Goal: Task Accomplishment & Management: Use online tool/utility

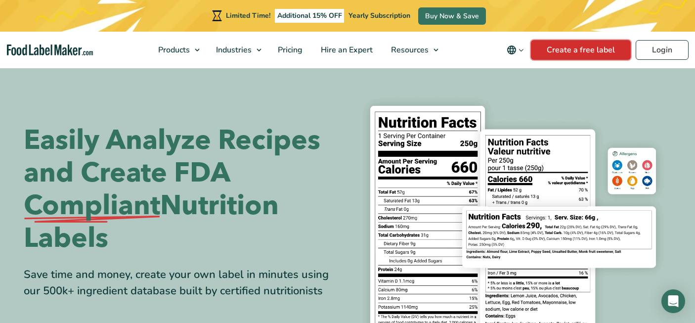
click at [566, 53] on link "Create a free label" at bounding box center [581, 50] width 100 height 20
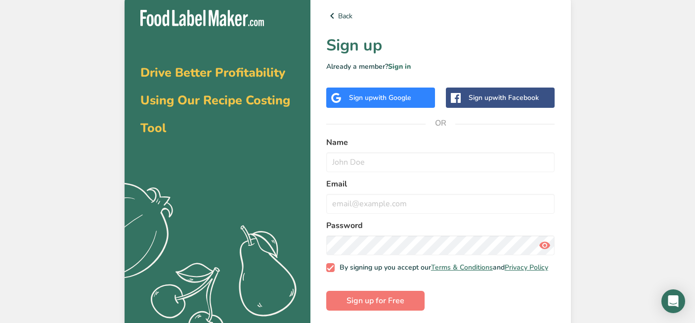
click at [377, 98] on span "with Google" at bounding box center [392, 97] width 39 height 9
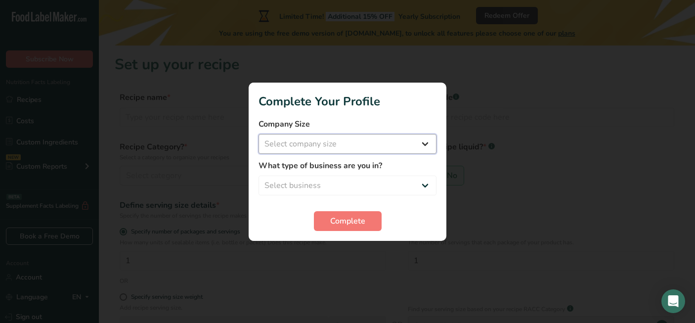
click at [402, 141] on select "Select company size Fewer than 10 Employees 10 to 50 Employees 51 to 500 Employ…" at bounding box center [347, 144] width 178 height 20
select select "2"
click at [258, 134] on select "Select company size Fewer than 10 Employees 10 to 50 Employees 51 to 500 Employ…" at bounding box center [347, 144] width 178 height 20
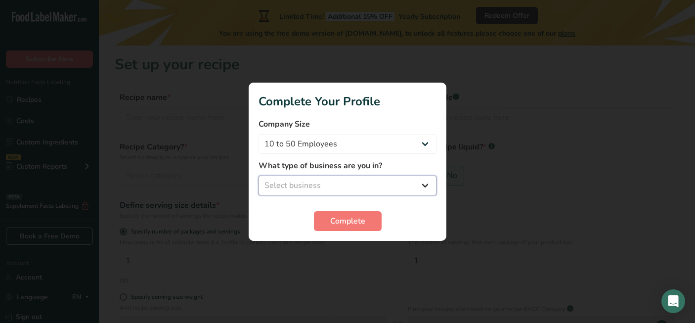
click at [409, 179] on select "Select business Packaged Food Manufacturer Restaurant & Cafe Bakery Meal Plans …" at bounding box center [347, 185] width 178 height 20
select select "3"
click at [258, 175] on select "Select business Packaged Food Manufacturer Restaurant & Cafe Bakery Meal Plans …" at bounding box center [347, 185] width 178 height 20
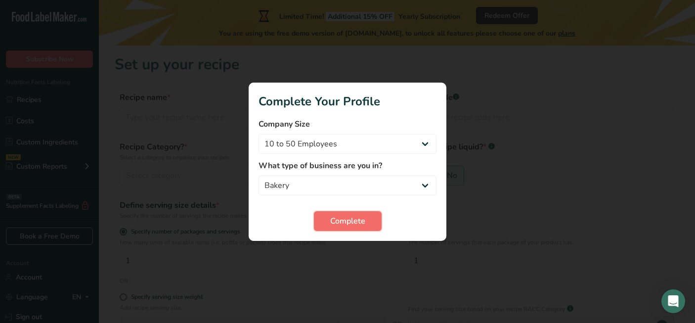
click at [362, 217] on span "Complete" at bounding box center [347, 221] width 35 height 12
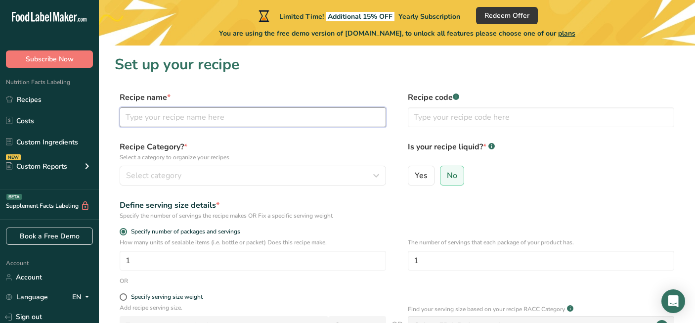
click at [313, 119] on input "text" at bounding box center [253, 117] width 266 height 20
type input "Brownie Bar"
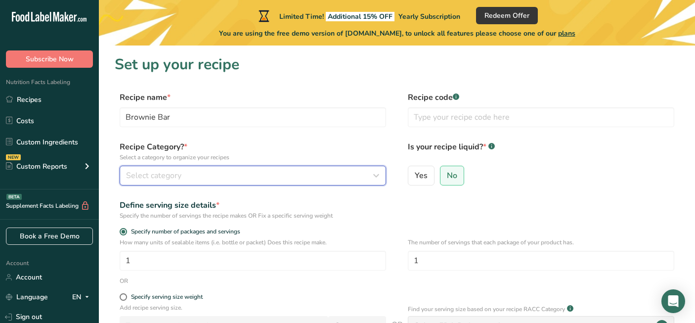
click at [323, 179] on div "Select category" at bounding box center [250, 176] width 248 height 12
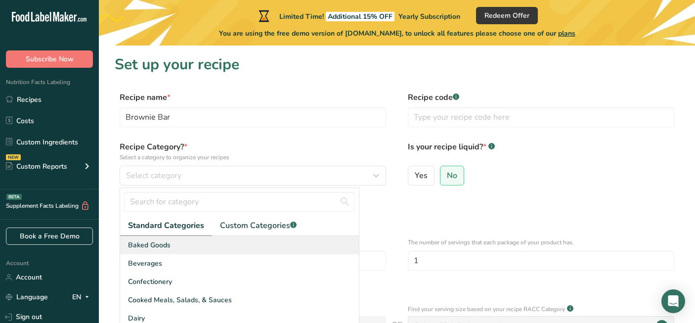
click at [266, 237] on div "Baked Goods" at bounding box center [239, 245] width 239 height 18
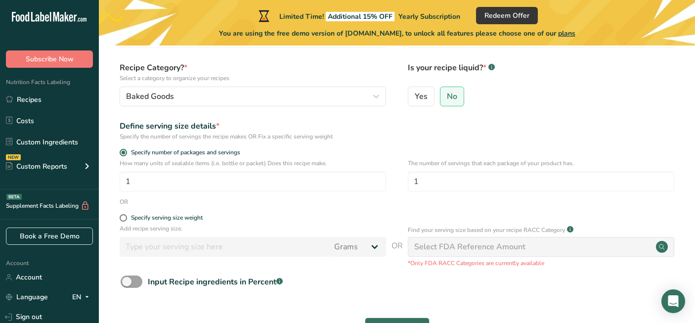
scroll to position [81, 0]
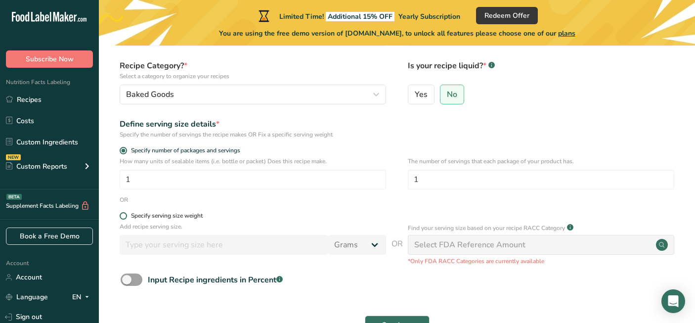
click at [124, 218] on span at bounding box center [123, 215] width 7 height 7
click at [124, 218] on input "Specify serving size weight" at bounding box center [123, 216] width 6 height 6
radio input "true"
radio input "false"
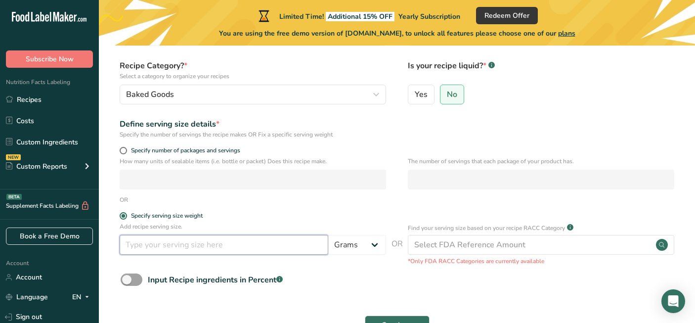
click at [158, 250] on input "number" at bounding box center [224, 245] width 209 height 20
type input "85"
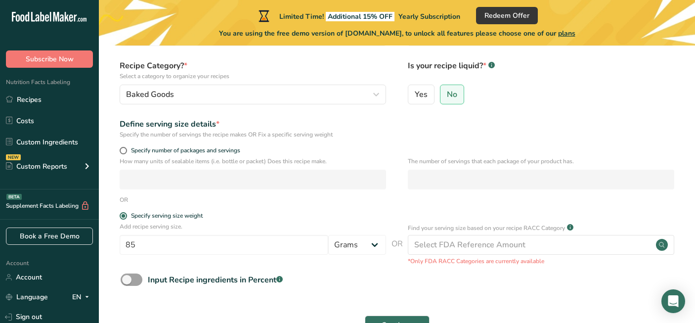
click at [370, 289] on div "Input Recipe ingredients in Percent .a-a{fill:#347362;}.b-a{fill:#fff;}" at bounding box center [397, 283] width 564 height 20
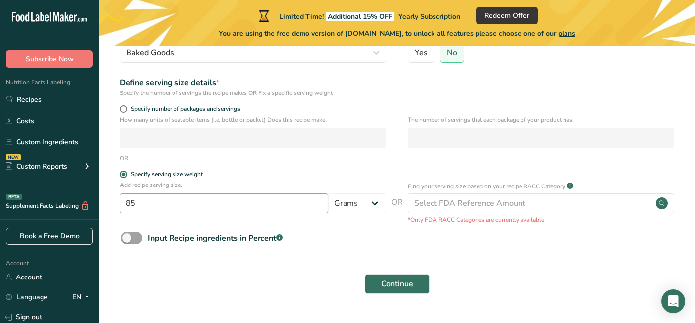
scroll to position [147, 0]
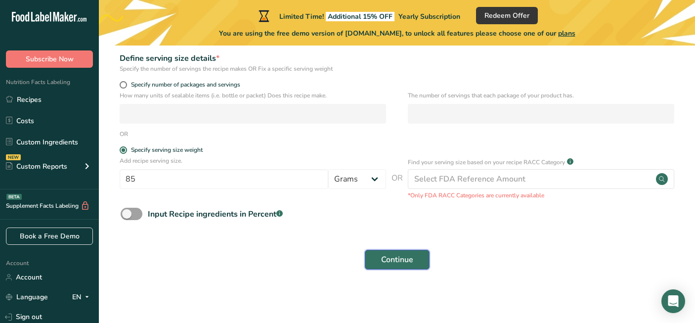
click at [387, 262] on span "Continue" at bounding box center [397, 260] width 32 height 12
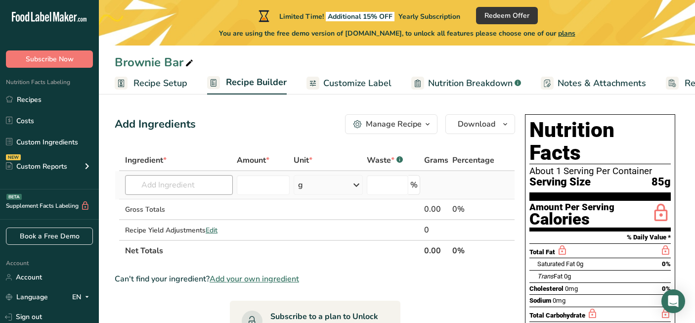
scroll to position [3, 0]
click at [251, 281] on span "Add your own ingredient" at bounding box center [254, 278] width 89 height 12
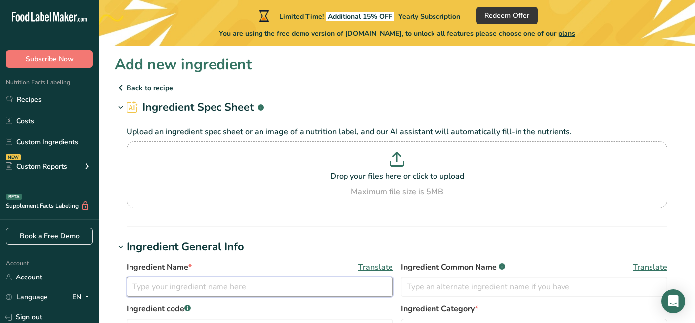
click at [252, 282] on input "text" at bounding box center [260, 287] width 266 height 20
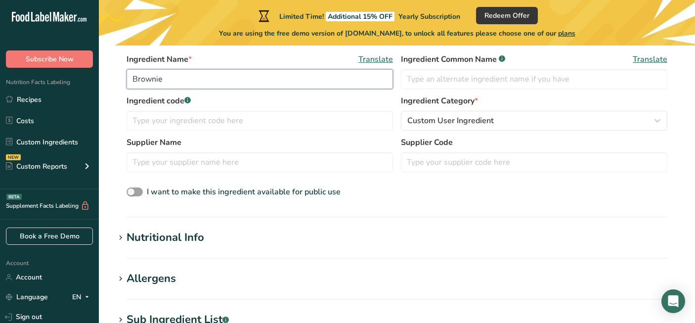
scroll to position [228, 0]
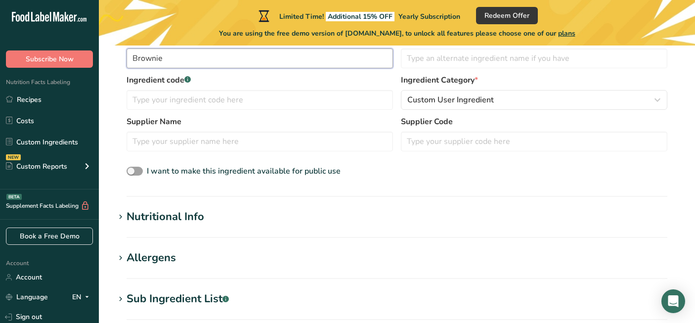
type input "Brownie"
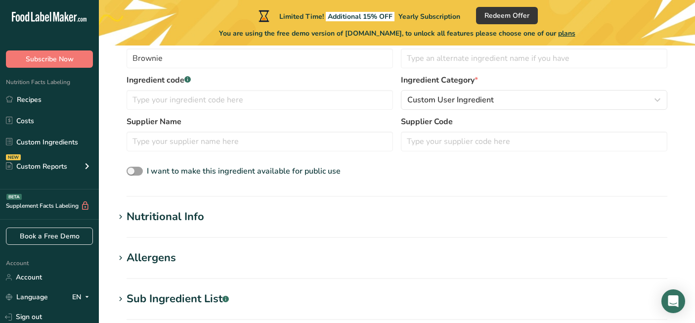
click at [129, 213] on div "Nutritional Info" at bounding box center [166, 217] width 78 height 16
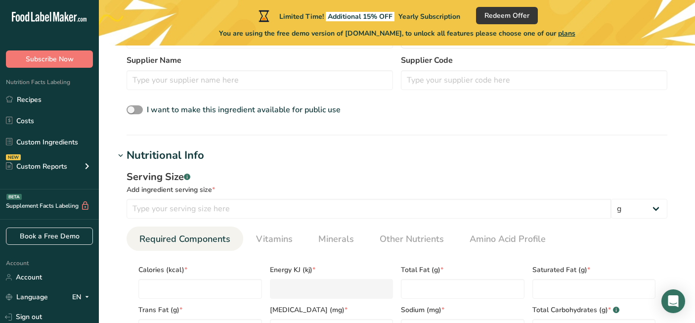
scroll to position [305, 0]
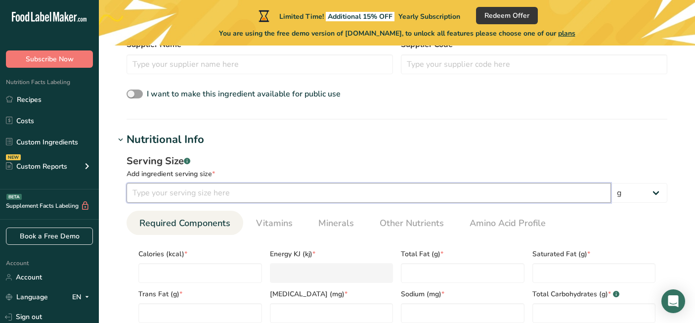
click at [162, 196] on input "number" at bounding box center [369, 193] width 484 height 20
type input "1"
type input "85"
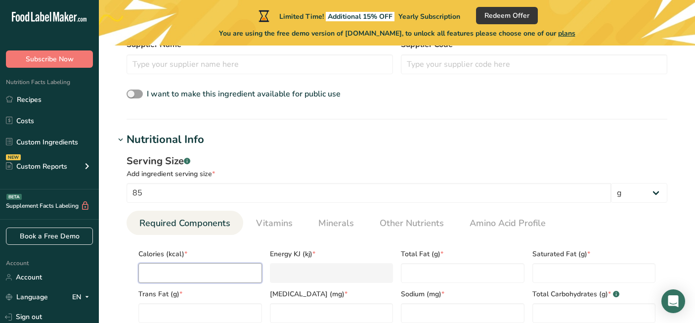
click at [190, 273] on input "number" at bounding box center [200, 273] width 124 height 20
type input "3"
type KJ "12.6"
type input "38"
type KJ "159"
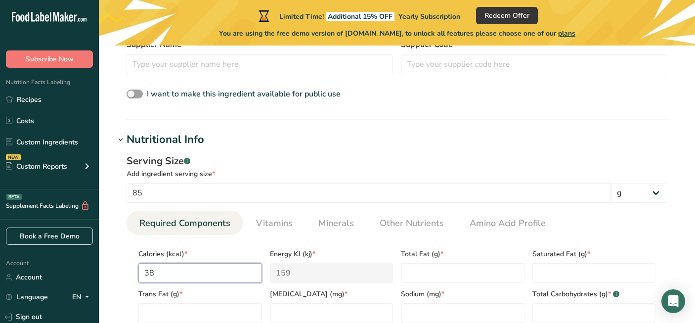
type input "380"
type KJ "1589.9"
type input "380"
type Fat "25"
type Fat "15"
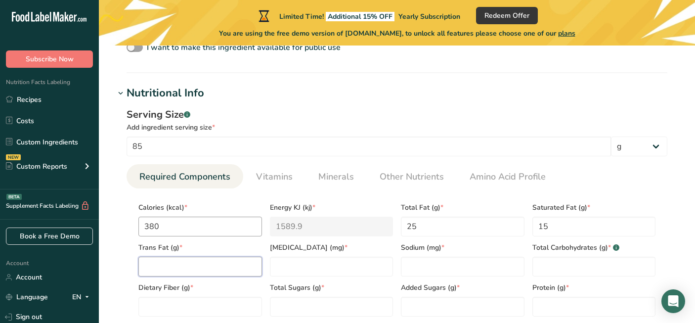
scroll to position [361, 0]
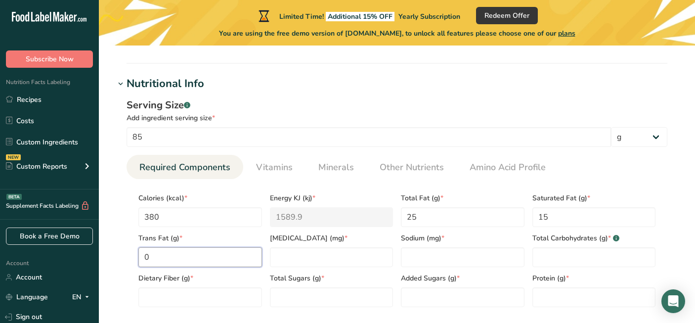
type Fat "0"
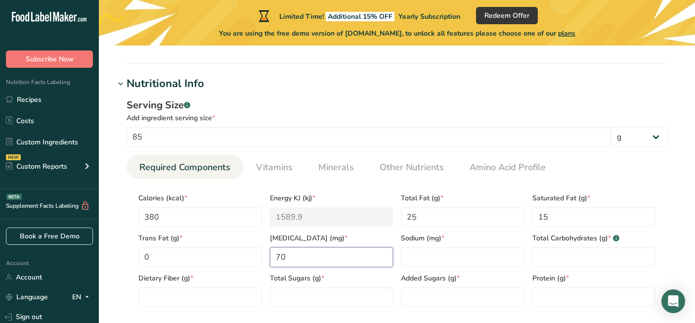
type input "70"
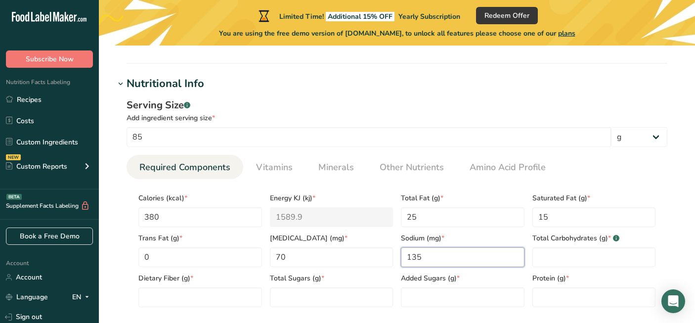
type input "135"
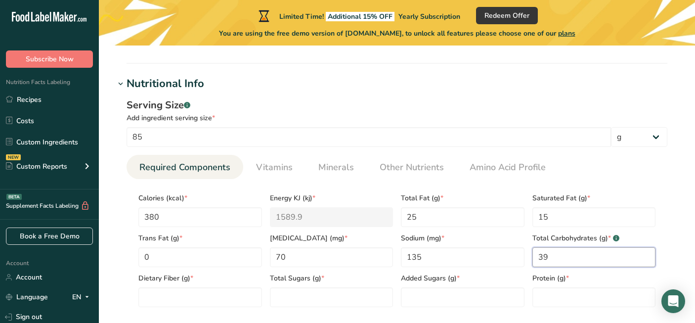
type Carbohydrates "39"
type Fiber "3"
type Sugars "30"
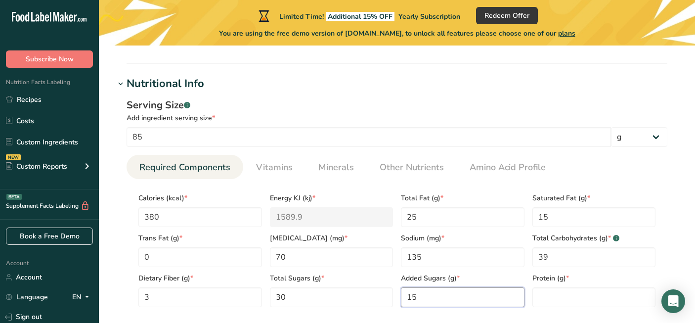
type Sugars "15"
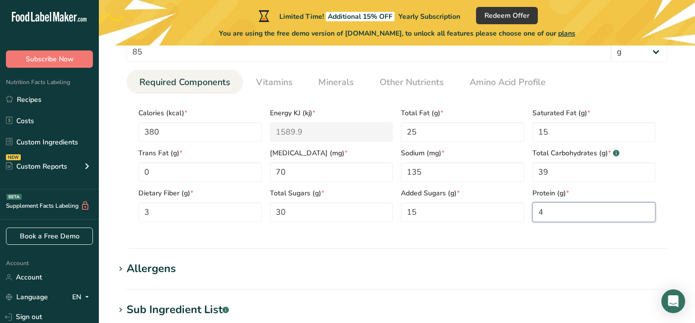
scroll to position [451, 0]
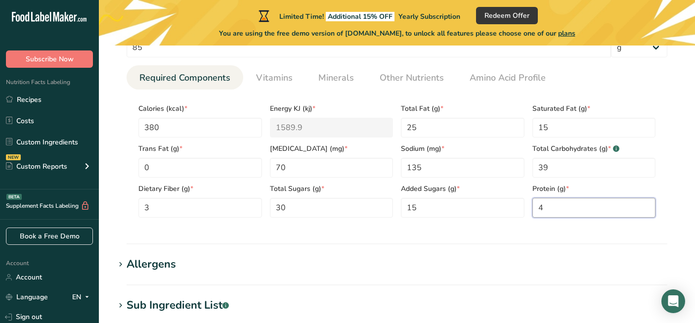
type input "4"
click at [158, 260] on div "Allergens" at bounding box center [151, 264] width 49 height 16
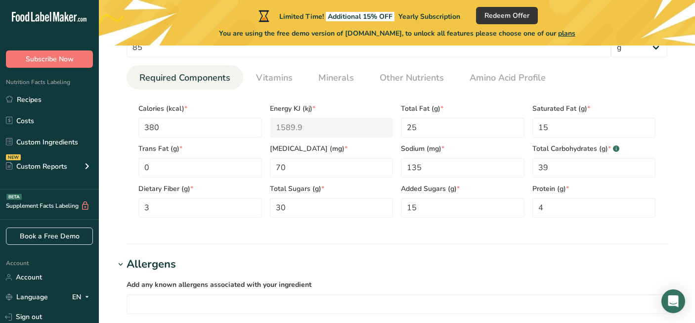
scroll to position [475, 0]
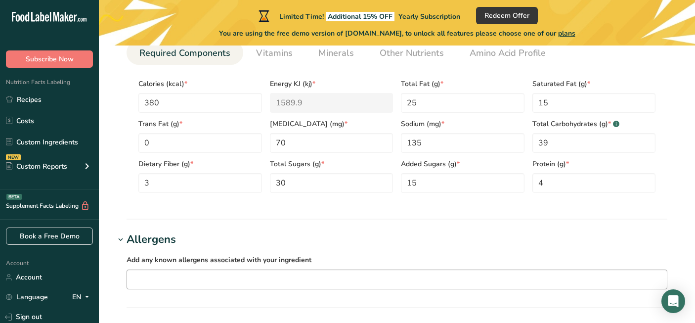
click at [178, 276] on input "text" at bounding box center [397, 278] width 540 height 15
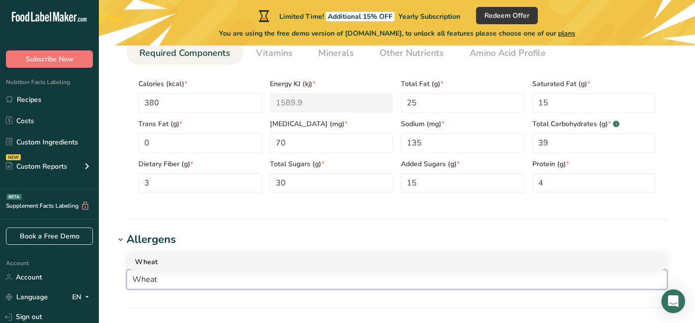
type input "Wheat"
click at [175, 264] on div "Wheat" at bounding box center [389, 261] width 508 height 10
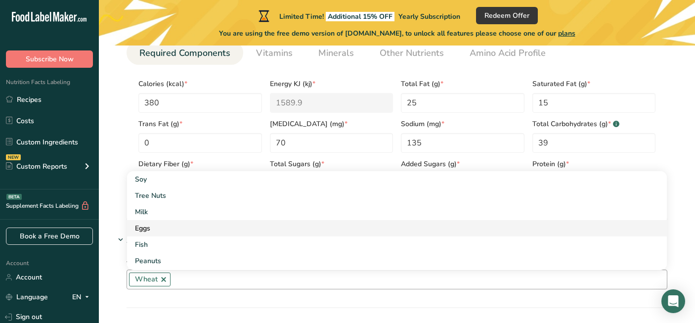
click at [181, 231] on div "Eggs" at bounding box center [389, 228] width 508 height 10
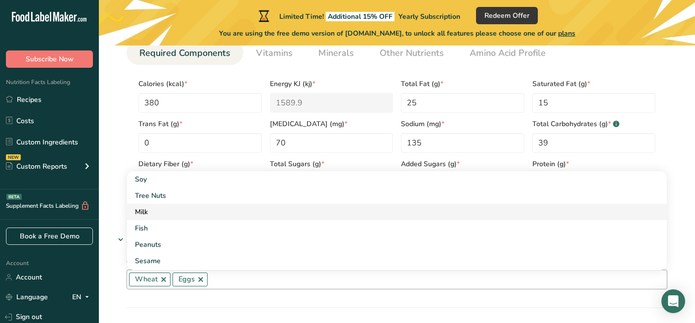
click at [178, 216] on div "Milk" at bounding box center [389, 212] width 508 height 10
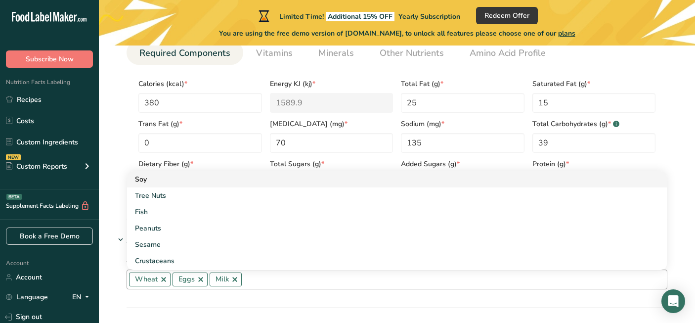
click at [162, 183] on div "Soy" at bounding box center [389, 179] width 508 height 10
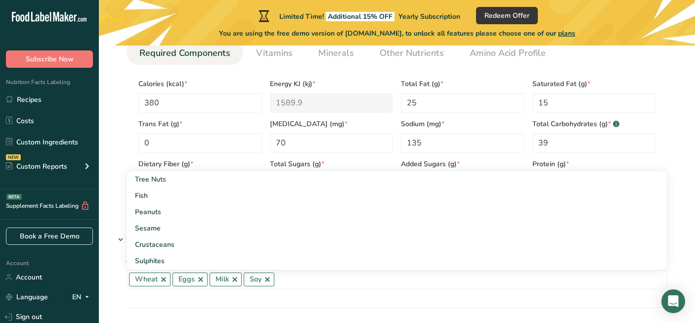
click at [188, 298] on section "Allergens Add any known allergens associated with your ingredient Wheat Eggs Mi…" at bounding box center [397, 269] width 564 height 77
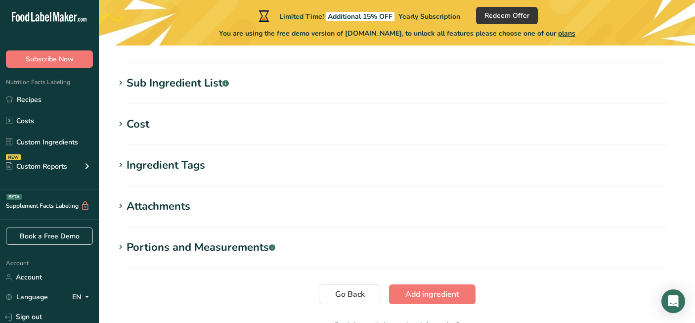
scroll to position [726, 0]
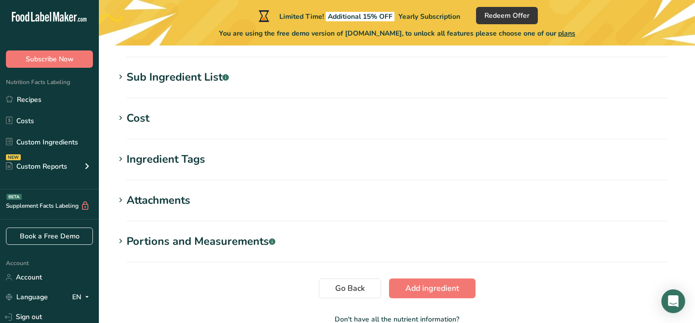
click at [215, 246] on div "Portions and Measurements .a-a{fill:#347362;}.b-a{fill:#fff;}" at bounding box center [201, 241] width 149 height 16
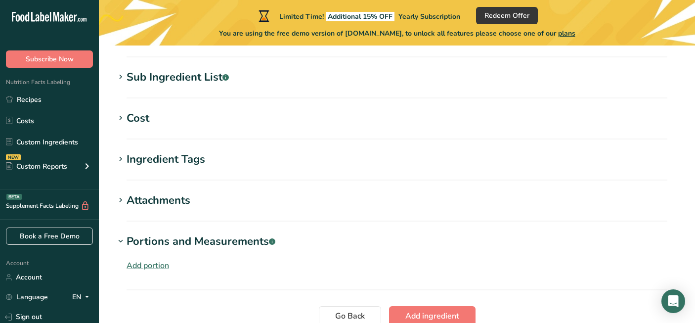
scroll to position [751, 0]
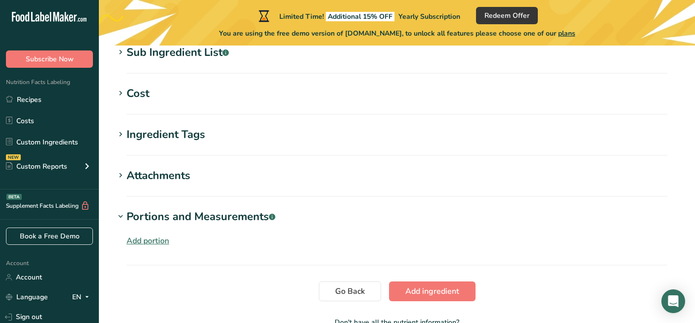
click at [166, 241] on div "Add portion" at bounding box center [148, 241] width 43 height 12
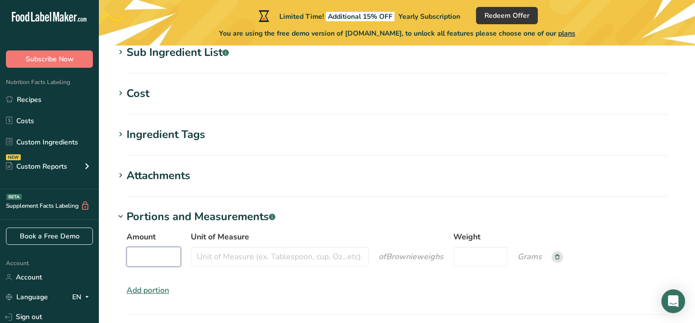
click at [163, 255] on input "Amount" at bounding box center [154, 257] width 54 height 20
type input "1"
click at [248, 261] on input "Unit of Measure" at bounding box center [280, 257] width 178 height 20
type input "Brownie"
click at [484, 258] on input "Weight" at bounding box center [480, 257] width 54 height 20
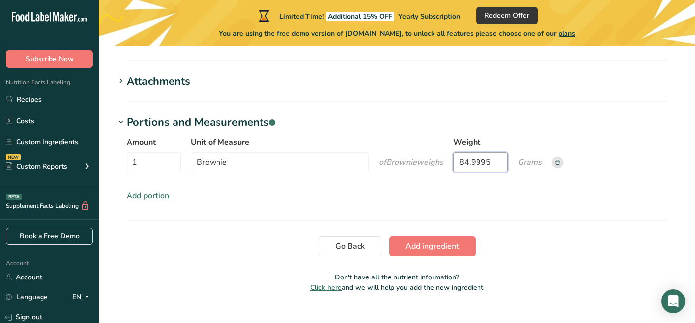
scroll to position [862, 0]
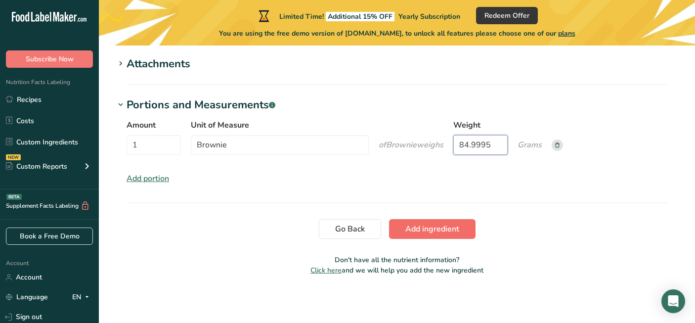
type input "84.9995"
click at [446, 226] on span "Add ingredient" at bounding box center [432, 229] width 54 height 12
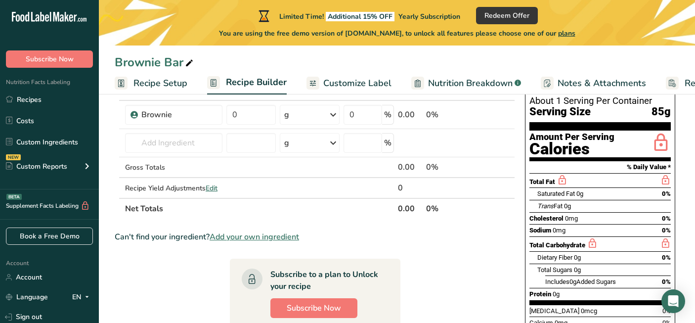
scroll to position [77, 0]
